Goal: Task Accomplishment & Management: Complete application form

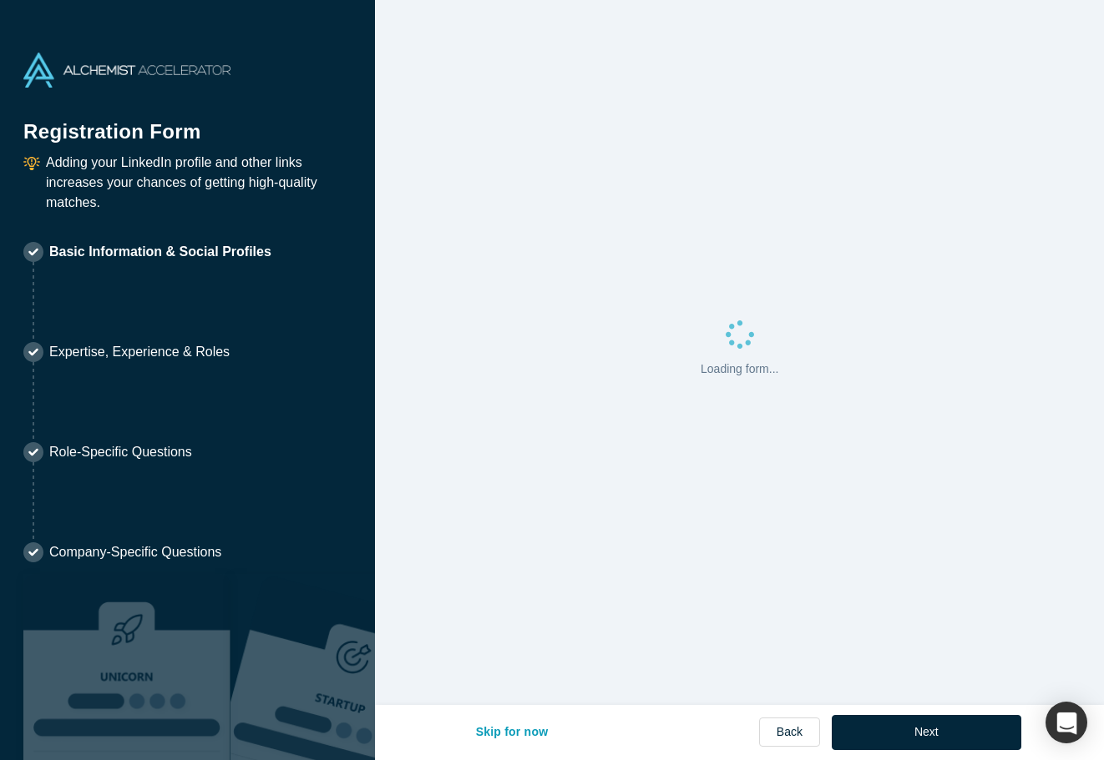
select select "US"
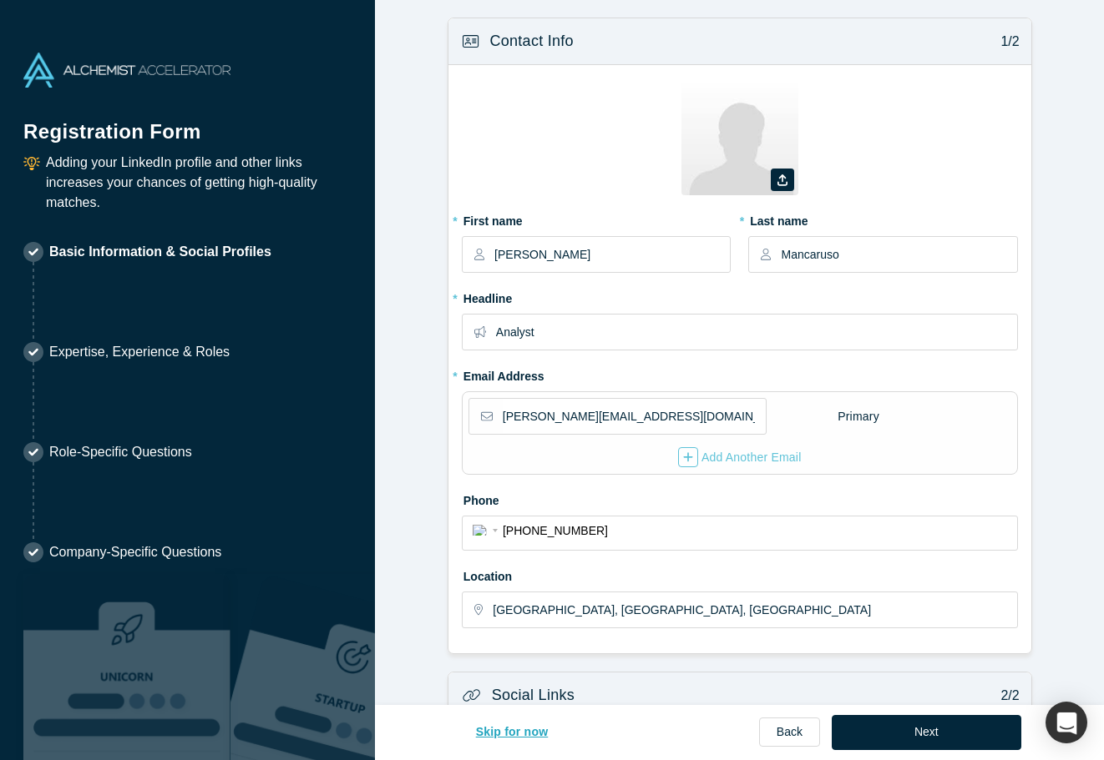
click at [517, 736] on button "Skip for now" at bounding box center [512, 732] width 108 height 35
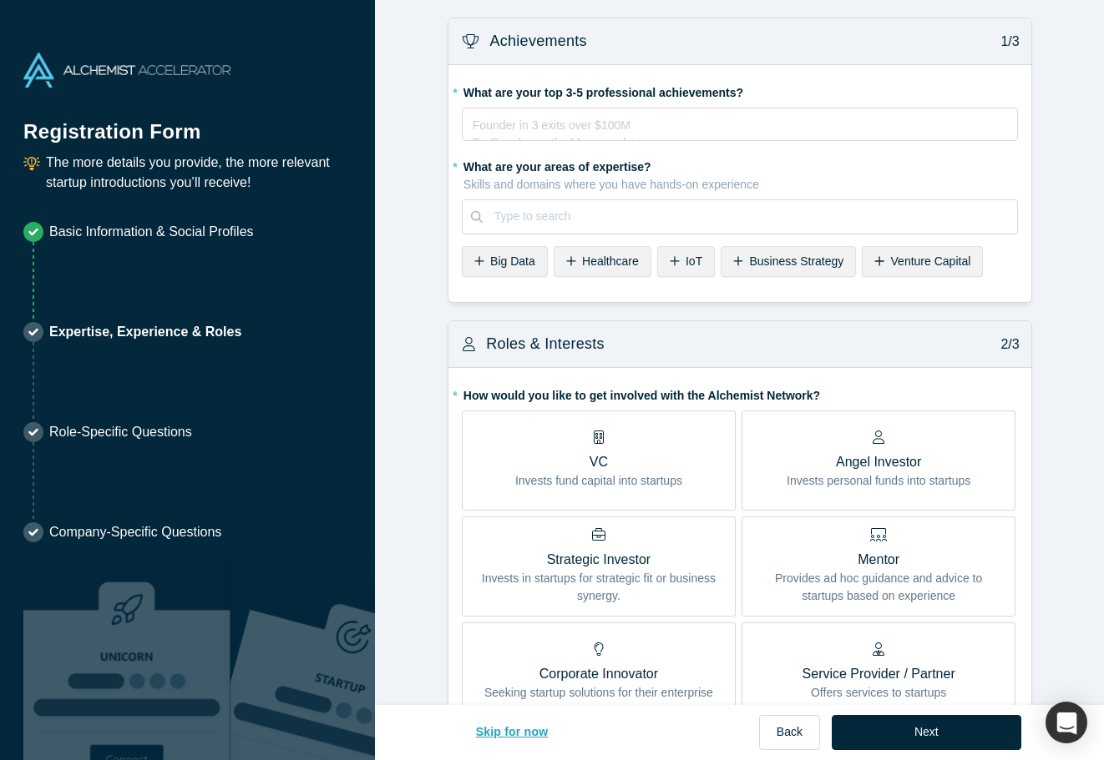
click at [517, 736] on button "Skip for now" at bounding box center [512, 732] width 108 height 35
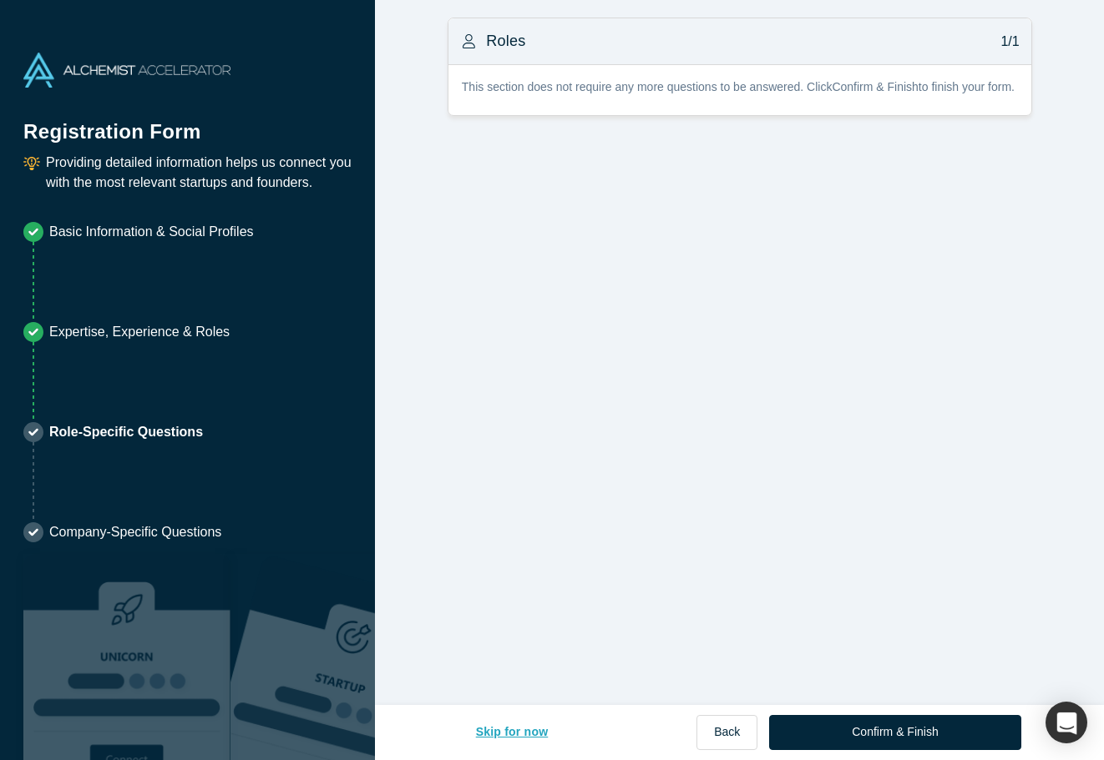
click at [517, 736] on button "Skip for now" at bounding box center [512, 732] width 108 height 35
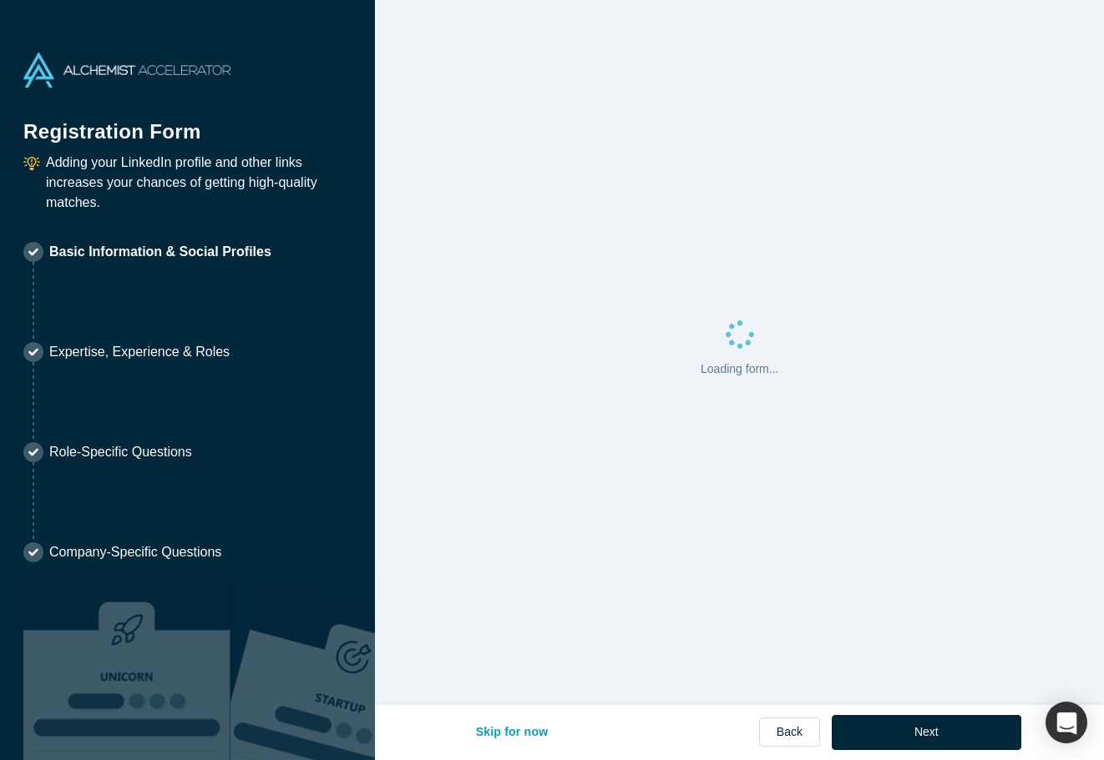
select select "US"
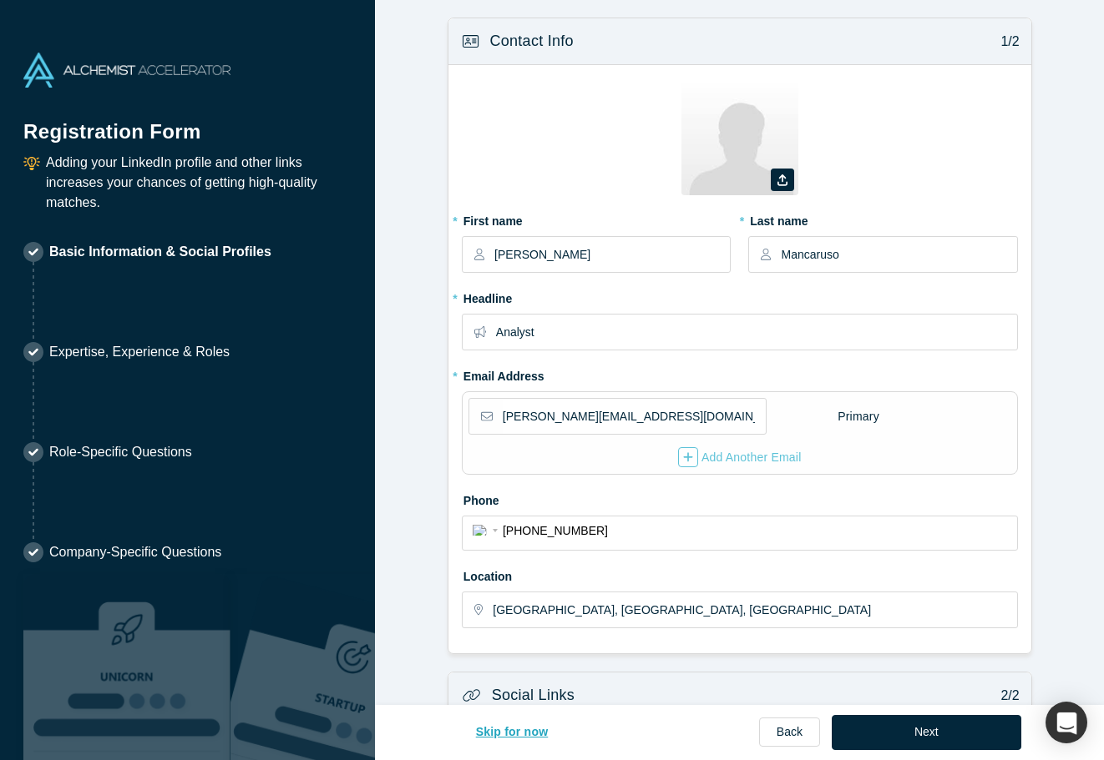
click at [512, 745] on button "Skip for now" at bounding box center [512, 732] width 108 height 35
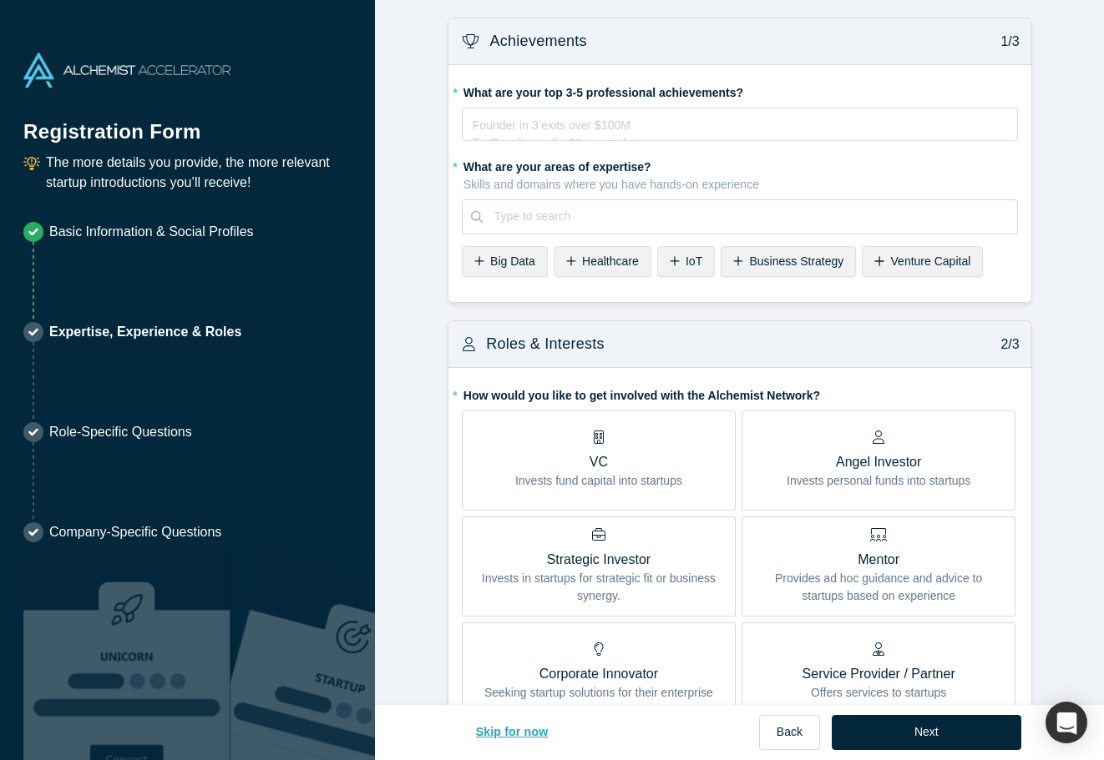
click at [512, 745] on button "Skip for now" at bounding box center [512, 732] width 108 height 35
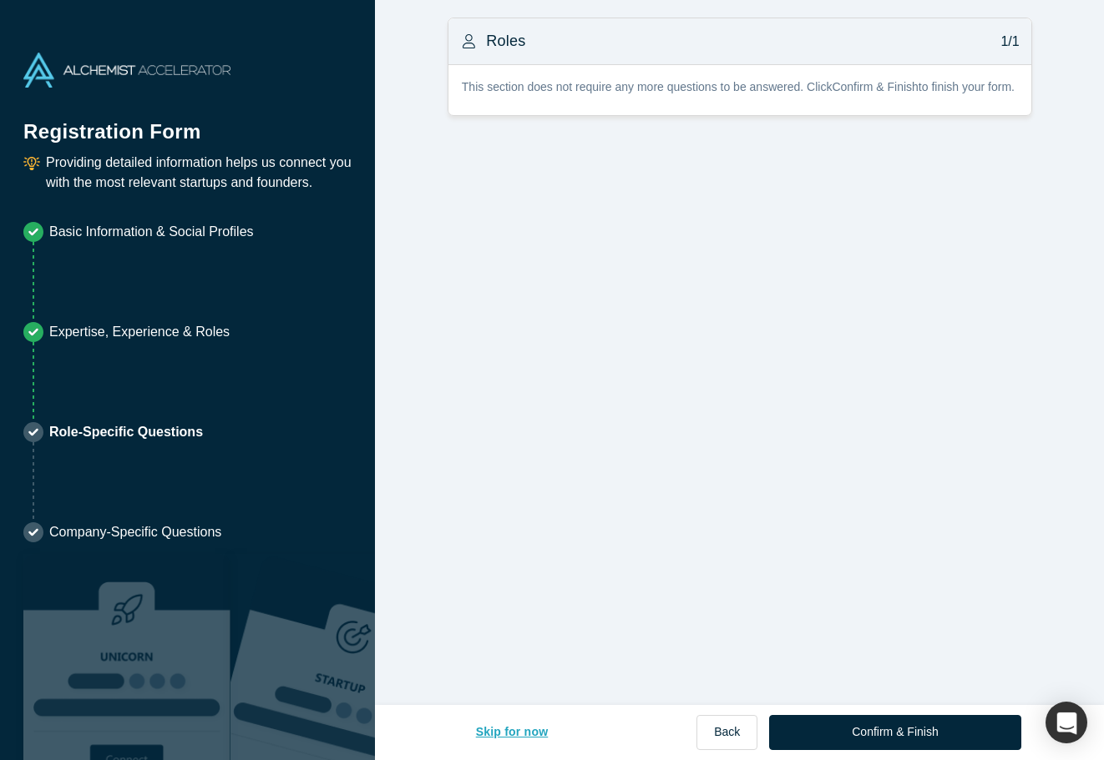
click at [512, 745] on button "Skip for now" at bounding box center [512, 732] width 108 height 35
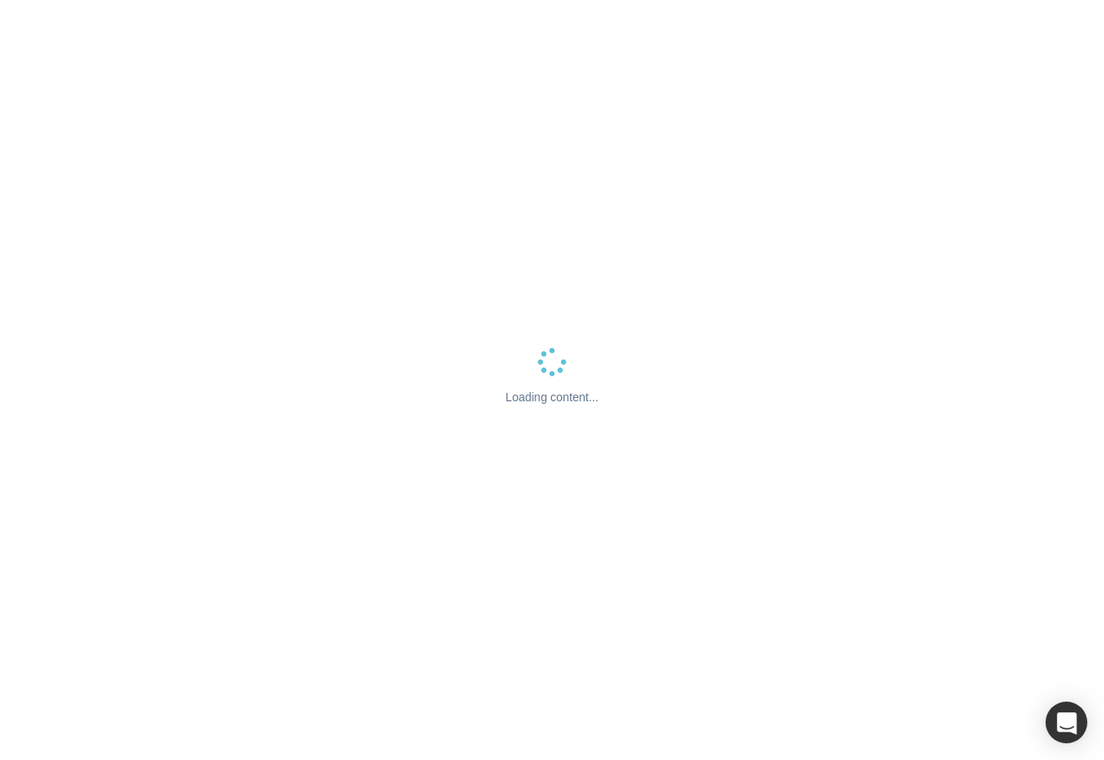
click at [512, 735] on div "Loading content..." at bounding box center [552, 380] width 1104 height 760
